Goal: Task Accomplishment & Management: Complete application form

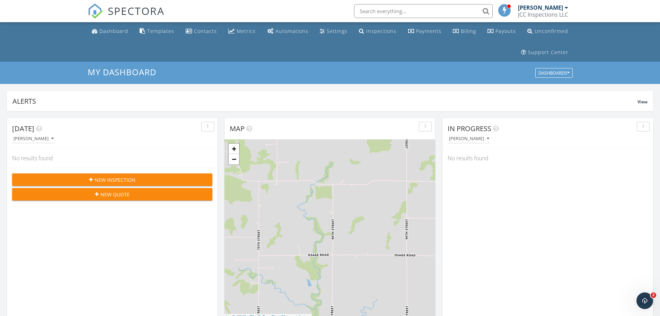
click at [93, 180] on icon "button" at bounding box center [91, 179] width 4 height 5
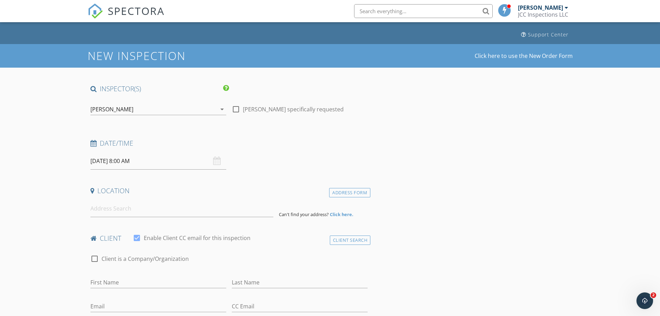
scroll to position [35, 0]
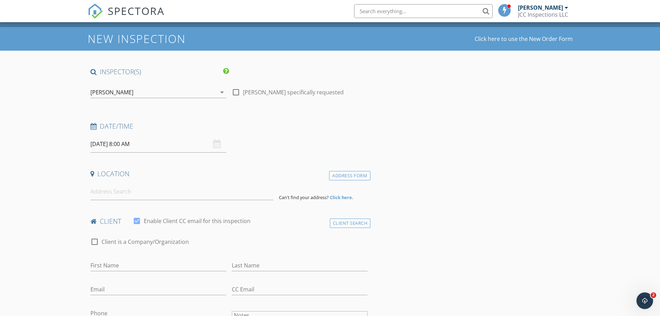
click at [218, 147] on div "09/30/2025 8:00 AM" at bounding box center [158, 143] width 136 height 17
click at [214, 144] on div "09/30/2025 8:00 AM" at bounding box center [158, 143] width 136 height 17
click at [115, 146] on input "09/30/2025 8:00 AM" at bounding box center [158, 143] width 136 height 17
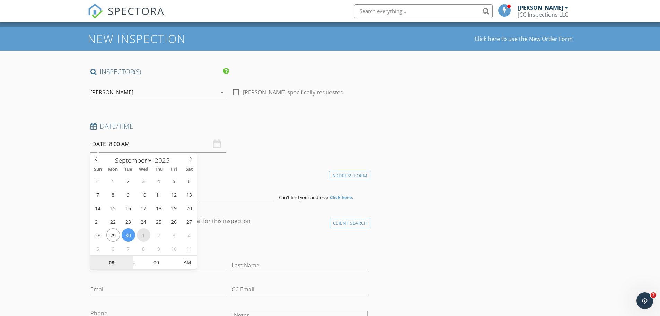
select select "9"
click at [129, 144] on input "10/01/2025 8:00 AM" at bounding box center [158, 143] width 136 height 17
type input "10/01/2025 8:00 PM"
click at [193, 264] on span "AM" at bounding box center [187, 262] width 19 height 14
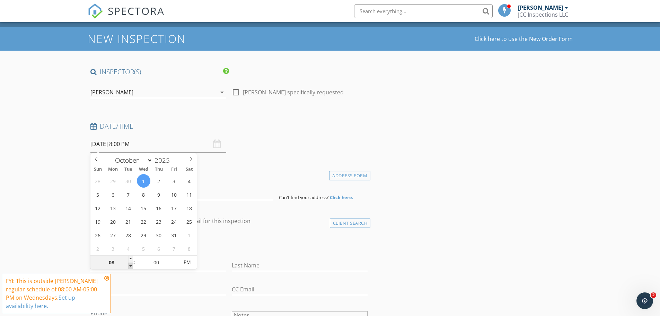
type input "07"
type input "10/01/2025 7:00 PM"
click at [128, 264] on span at bounding box center [130, 265] width 5 height 7
type input "06"
type input "10/01/2025 6:00 PM"
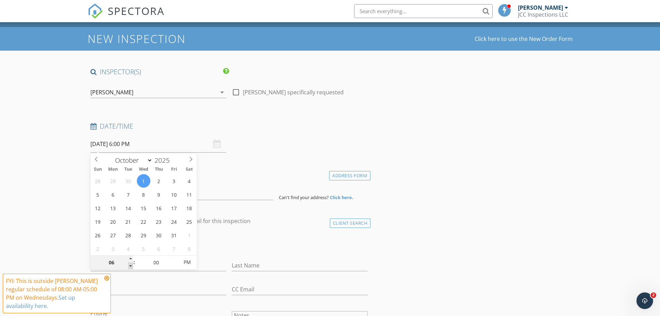
click at [128, 264] on span at bounding box center [130, 265] width 5 height 7
type input "05"
type input "10/01/2025 5:00 PM"
click at [128, 264] on span at bounding box center [130, 265] width 5 height 7
type input "04"
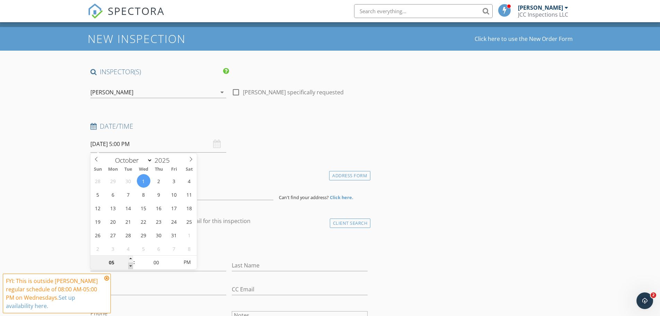
type input "10/01/2025 4:00 PM"
click at [128, 264] on span at bounding box center [130, 265] width 5 height 7
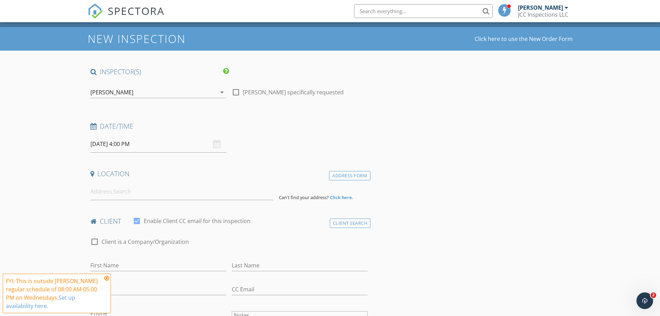
click at [106, 276] on icon at bounding box center [106, 278] width 5 height 6
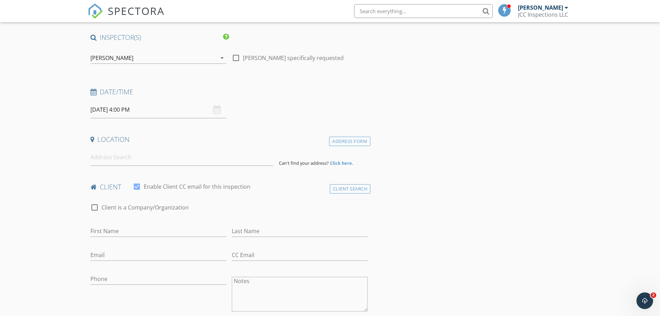
scroll to position [69, 0]
click at [108, 159] on input at bounding box center [181, 156] width 183 height 17
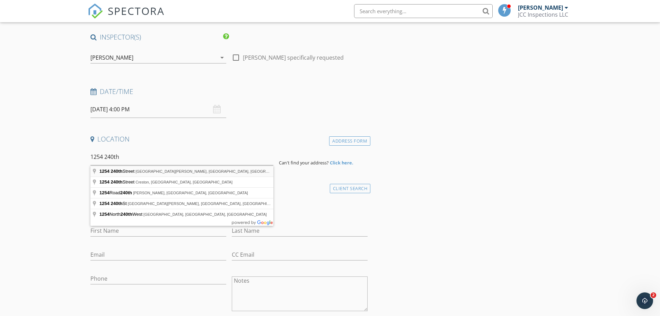
type input "1254 240th Street, Fort Scott, KS, USA"
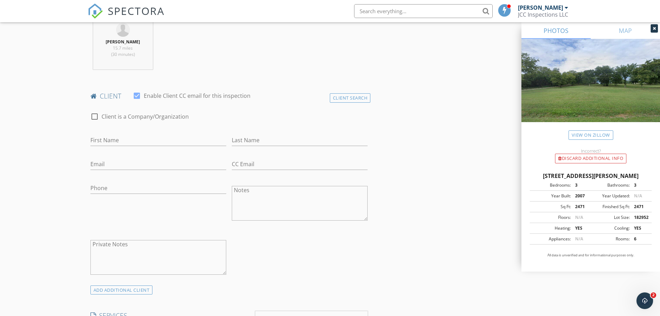
scroll to position [312, 0]
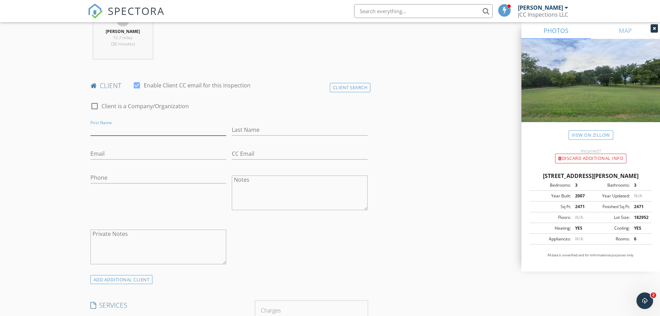
click at [110, 131] on input "First Name" at bounding box center [158, 129] width 136 height 11
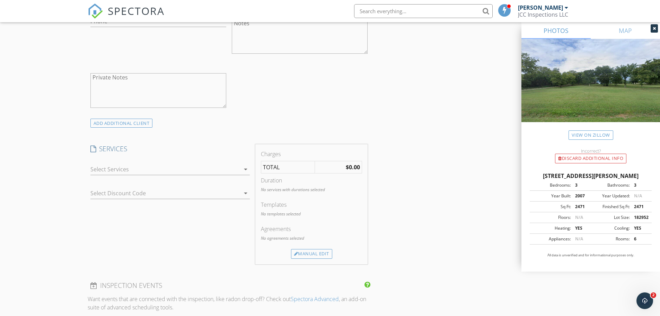
scroll to position [485, 0]
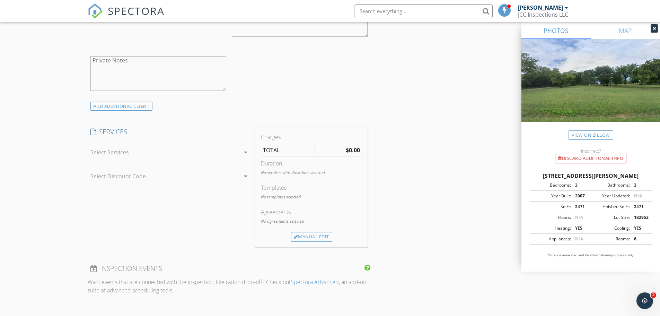
click at [123, 149] on div at bounding box center [165, 152] width 150 height 11
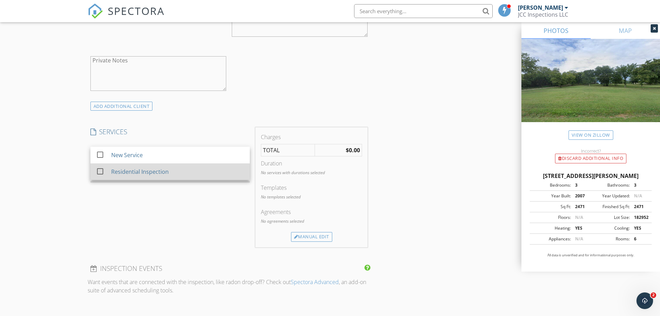
click at [125, 174] on div "Residential Inspection" at bounding box center [140, 171] width 58 height 8
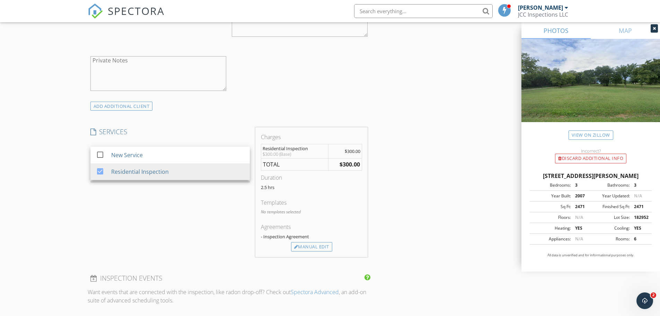
click at [141, 226] on div "SERVICES check_box_outline_blank New Service check_box Residential Inspection R…" at bounding box center [170, 192] width 165 height 130
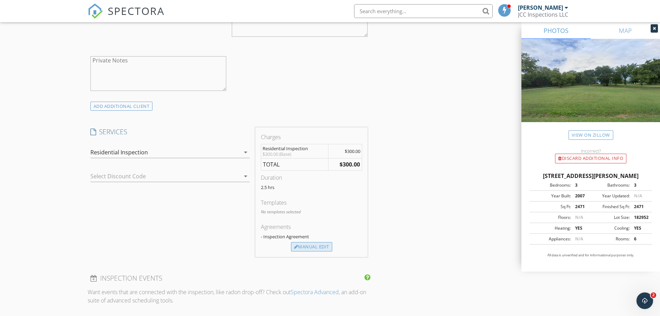
click at [322, 246] on div "Manual Edit" at bounding box center [311, 247] width 41 height 10
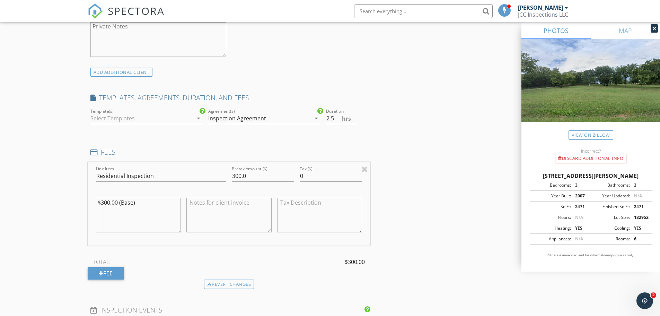
scroll to position [520, 0]
drag, startPoint x: 241, startPoint y: 177, endPoint x: 221, endPoint y: 178, distance: 19.4
click at [221, 178] on div "Line Item Residential Inspection Pretax Amount ($) 300.0 Tax ($) 0 $300.00 (Bas…" at bounding box center [229, 202] width 283 height 83
type input "450.0"
click at [395, 179] on div "INSPECTOR(S) check_box Josh Cowan PRIMARY Josh Cowan arrow_drop_down check_box_…" at bounding box center [330, 187] width 485 height 1211
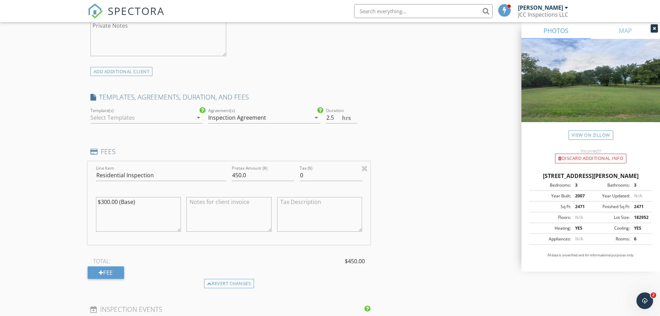
click at [113, 114] on div at bounding box center [141, 117] width 103 height 11
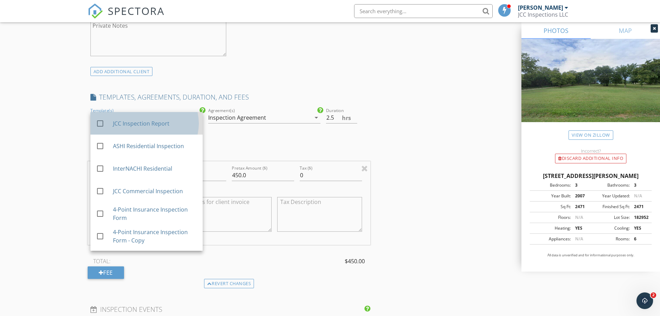
click at [171, 127] on div "JCC Inspection Report" at bounding box center [155, 123] width 84 height 8
click at [400, 135] on div "INSPECTOR(S) check_box Josh Cowan PRIMARY Josh Cowan arrow_drop_down check_box_…" at bounding box center [330, 187] width 485 height 1211
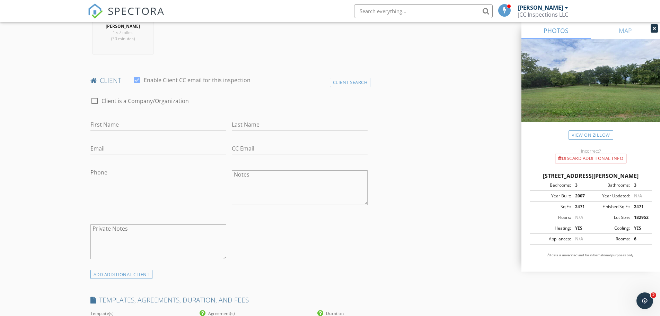
scroll to position [312, 0]
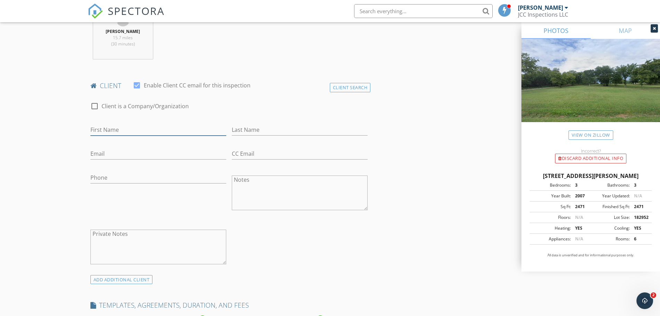
click at [107, 132] on input "First Name" at bounding box center [158, 129] width 136 height 11
type input "Jordan & Randi"
type input "Witt"
click at [107, 154] on input "Email" at bounding box center [158, 153] width 136 height 11
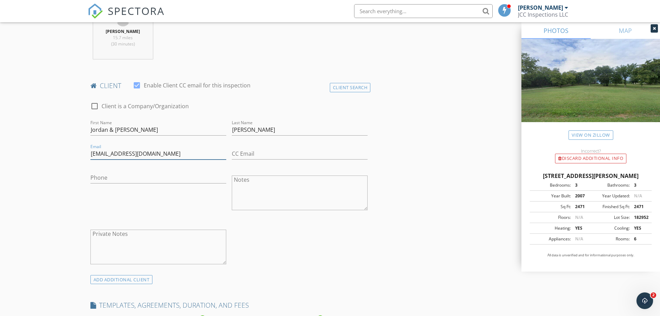
type input "jordanwitt@gmail.com"
click at [163, 172] on input "Phone" at bounding box center [158, 177] width 136 height 11
type input "620-719-9216"
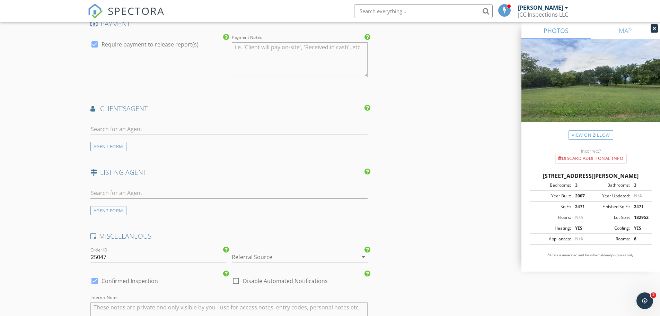
scroll to position [866, 0]
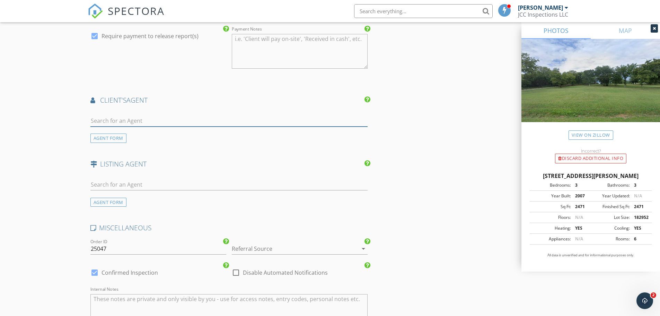
click at [167, 116] on input "text" at bounding box center [228, 120] width 277 height 11
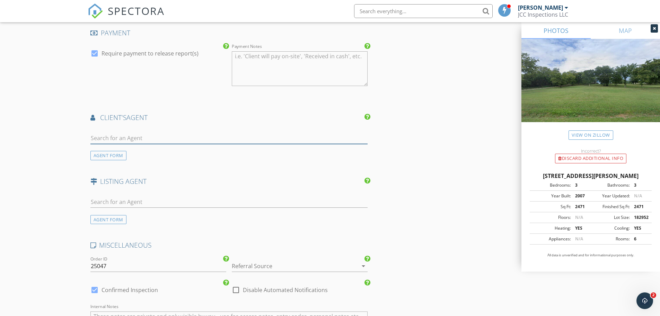
scroll to position [831, 0]
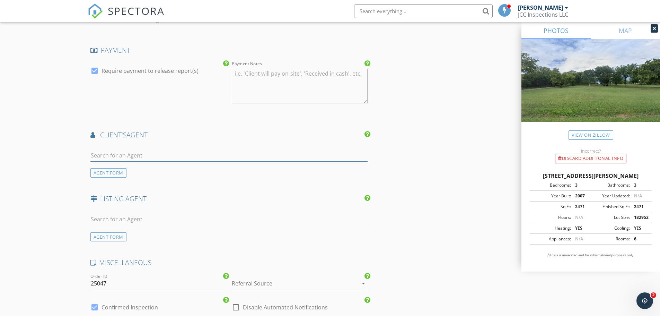
click at [129, 155] on input "text" at bounding box center [228, 155] width 277 height 11
type input "Jared"
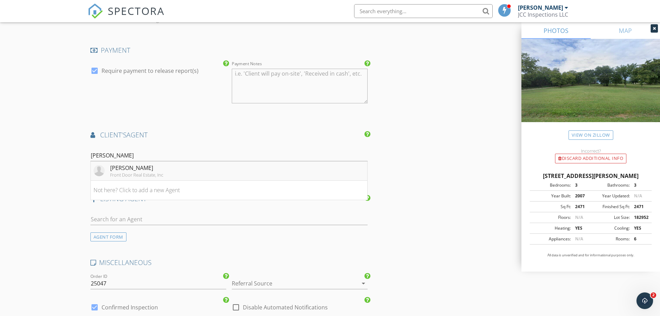
click at [129, 168] on div "Jared Leek" at bounding box center [136, 167] width 53 height 8
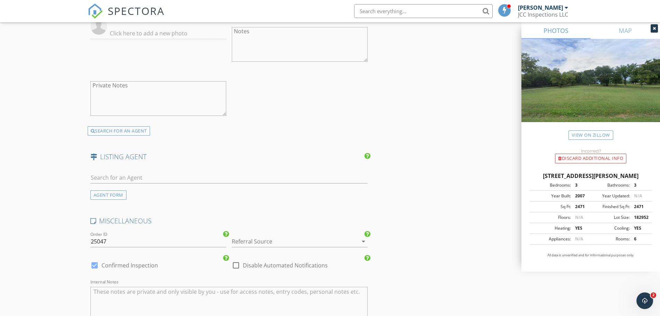
scroll to position [1039, 0]
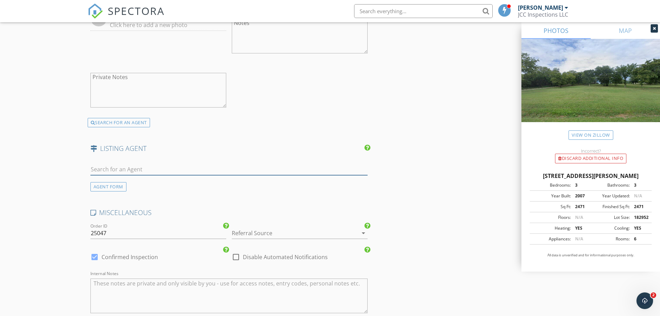
click at [103, 168] on input "text" at bounding box center [228, 168] width 277 height 11
type input "Bailey"
click at [132, 183] on div "Bailey Lyons" at bounding box center [140, 181] width 61 height 8
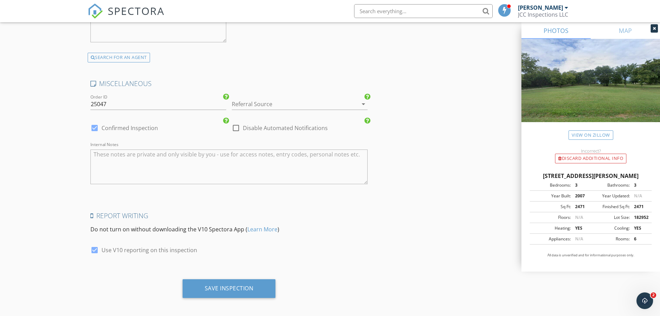
scroll to position [1329, 0]
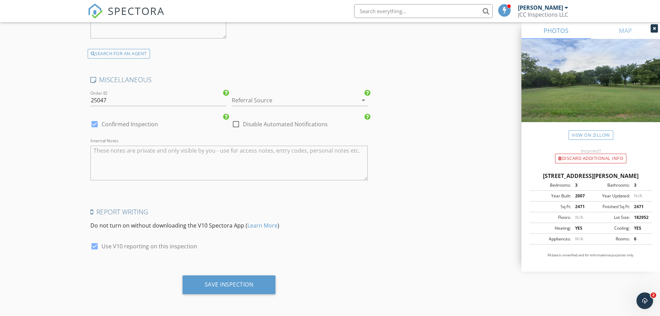
click at [262, 97] on div at bounding box center [290, 100] width 116 height 11
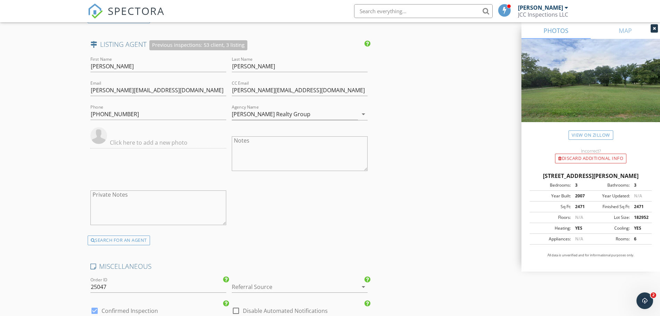
scroll to position [1316, 0]
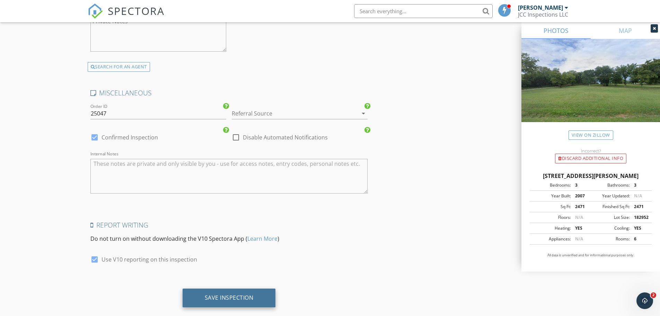
click at [221, 294] on div "Save Inspection" at bounding box center [229, 297] width 49 height 7
